Goal: Download file/media

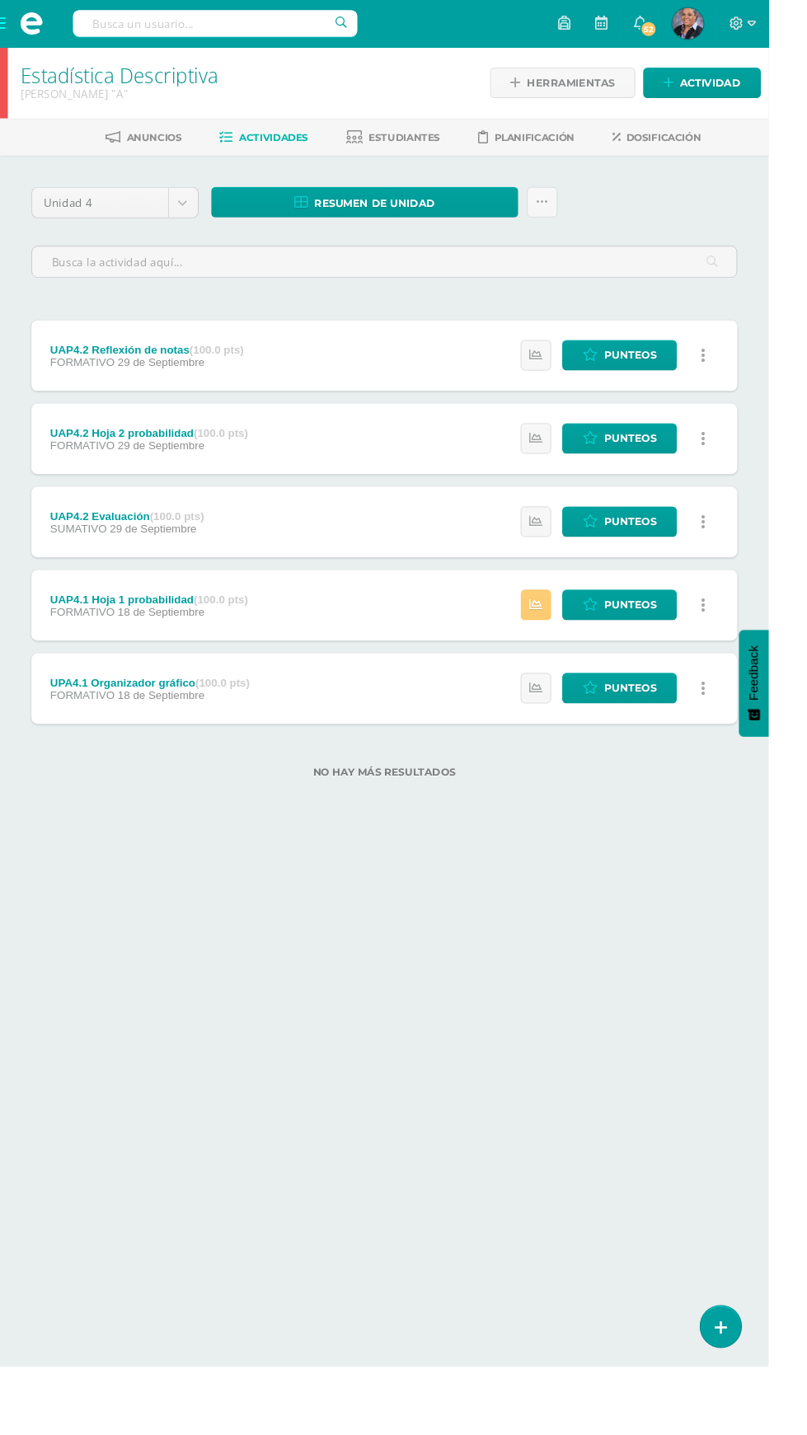
click at [21, 35] on span at bounding box center [33, 24] width 25 height 25
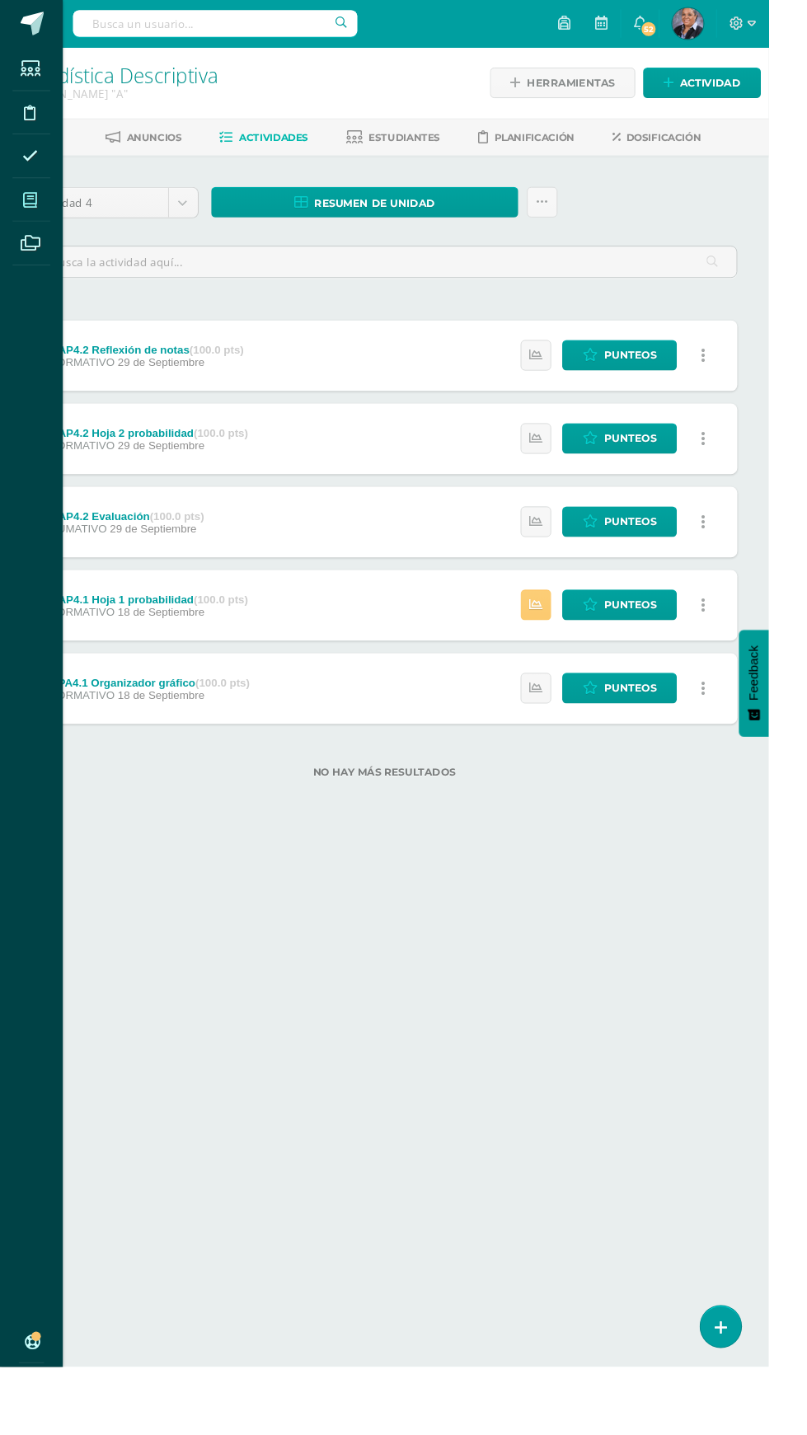
click at [31, 209] on icon at bounding box center [31, 210] width 15 height 16
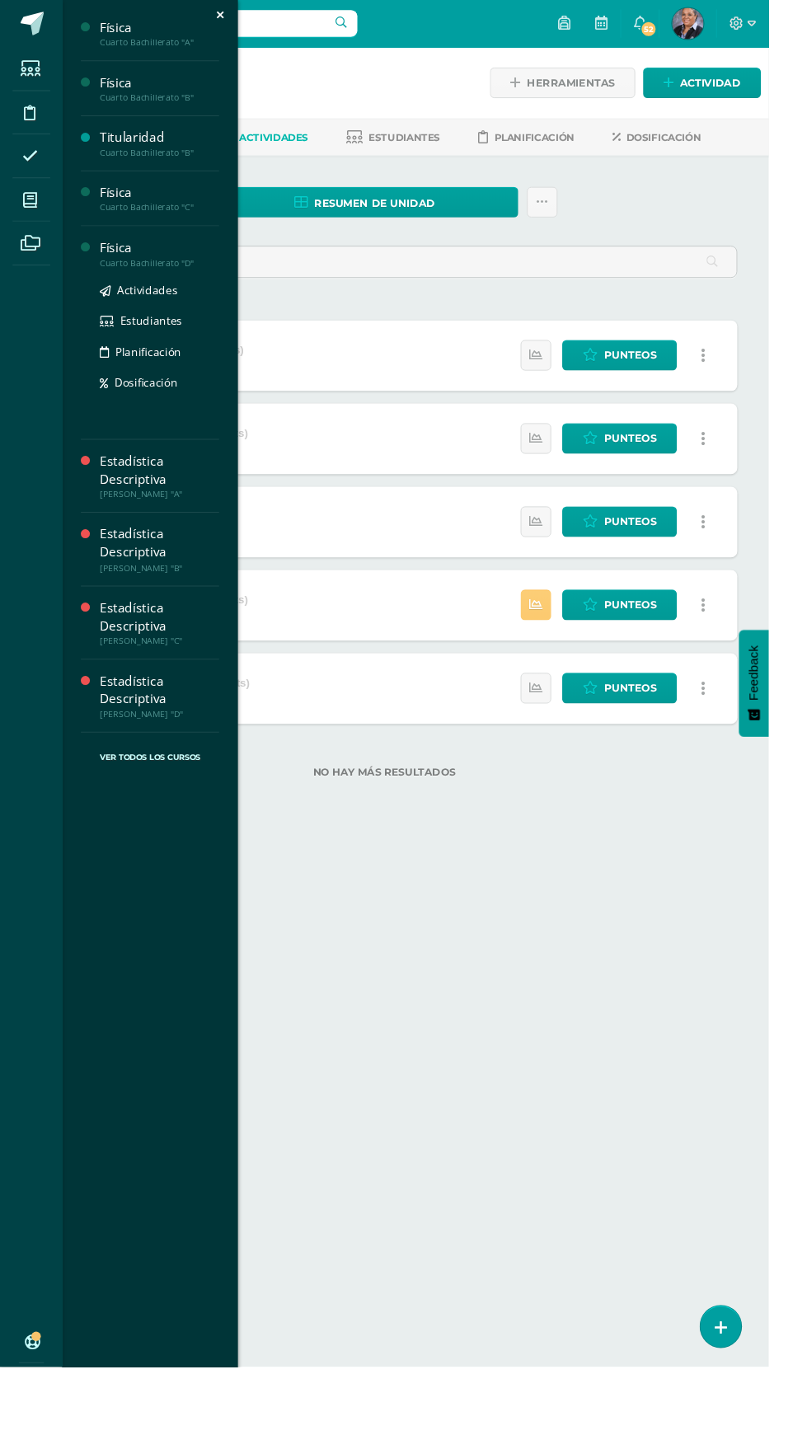
click at [178, 254] on div "Física" at bounding box center [167, 260] width 125 height 19
click at [134, 303] on span "Actividades" at bounding box center [154, 305] width 63 height 16
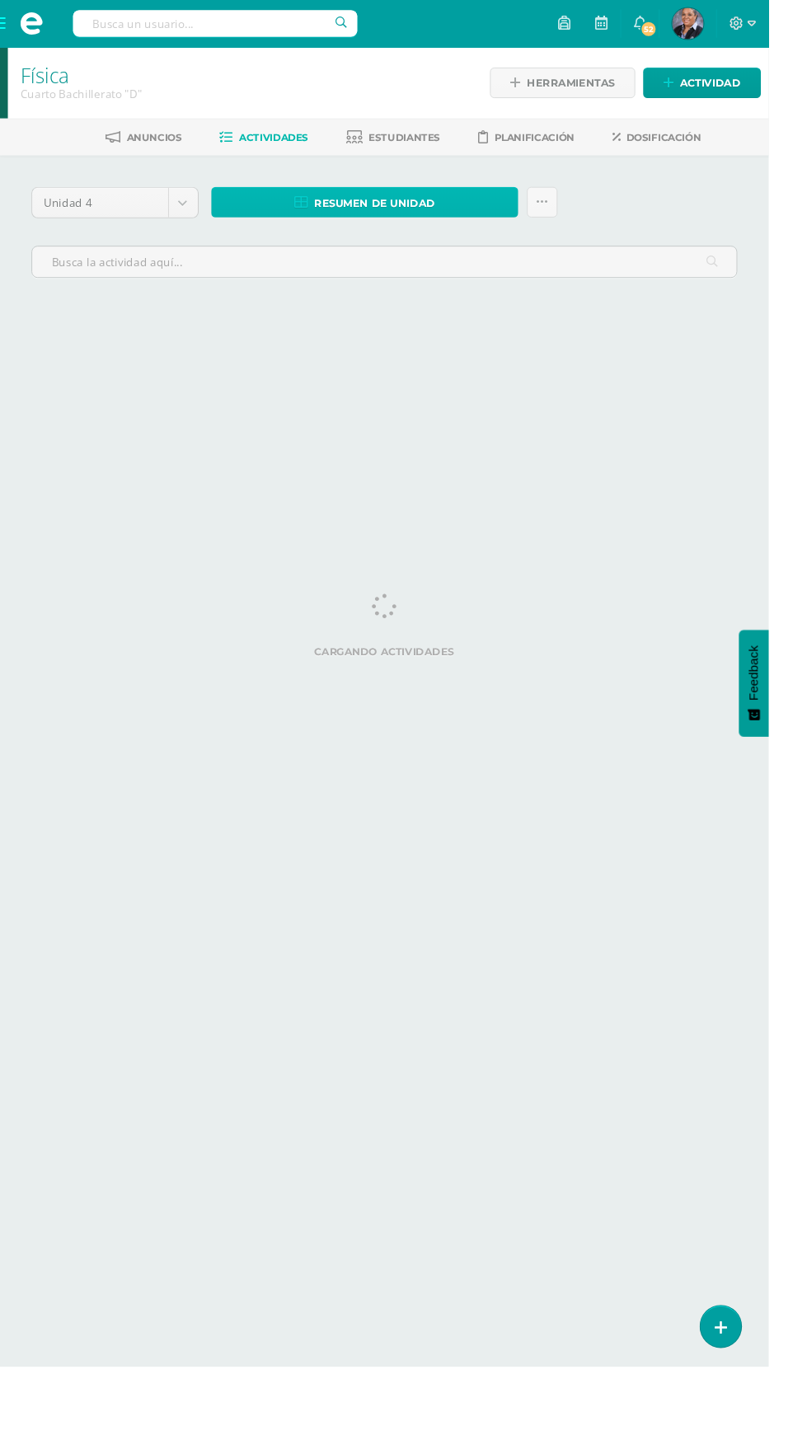
click at [426, 211] on span "Resumen de unidad" at bounding box center [393, 213] width 127 height 30
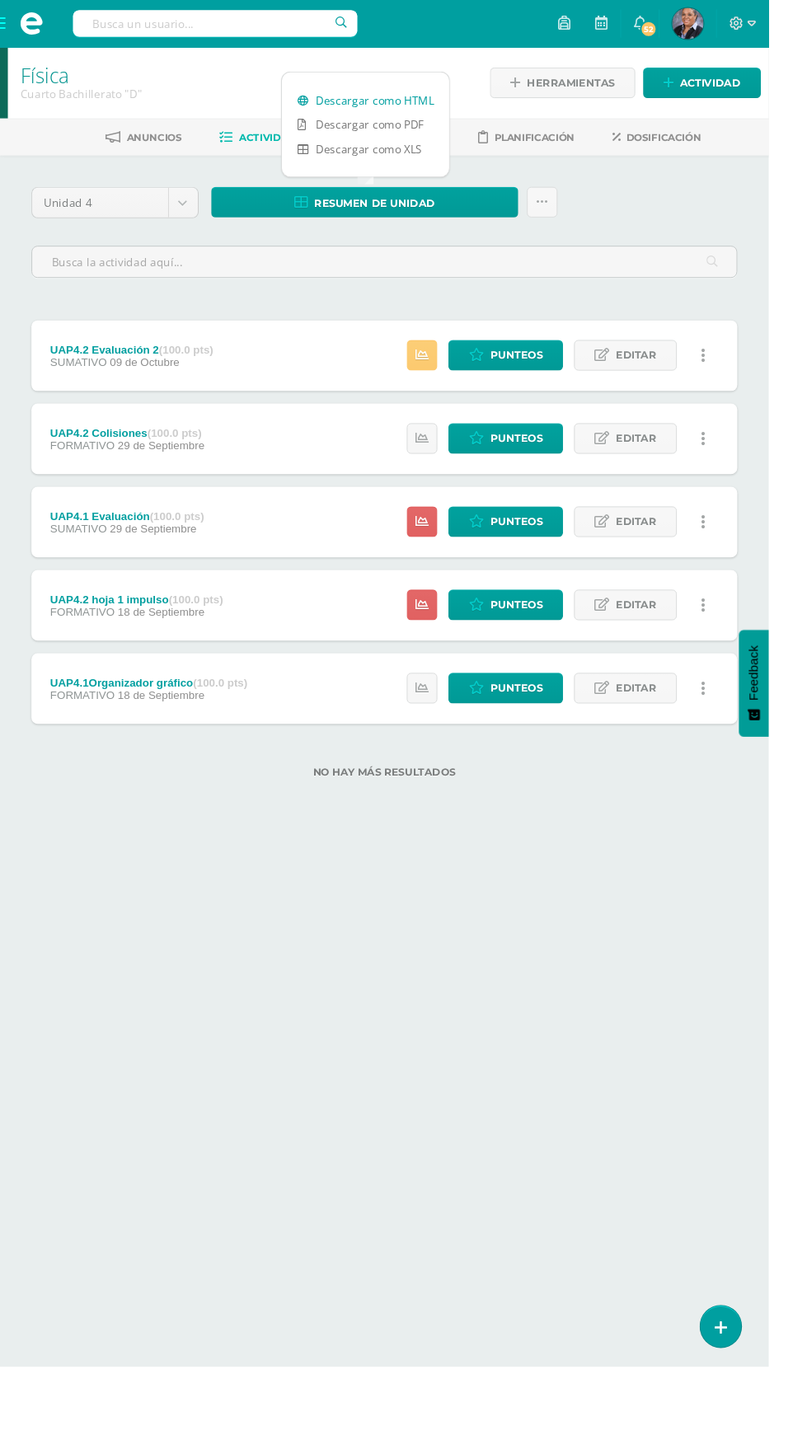
click at [414, 99] on link "Descargar como HTML" at bounding box center [384, 105] width 176 height 26
